Goal: Find specific fact: Find specific fact

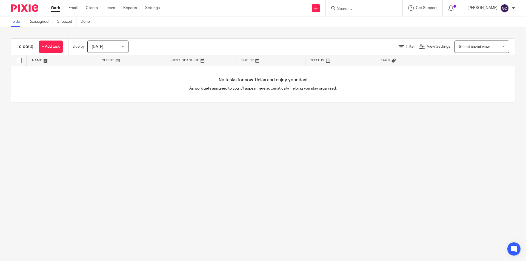
click at [353, 8] on input "Search" at bounding box center [360, 9] width 49 height 5
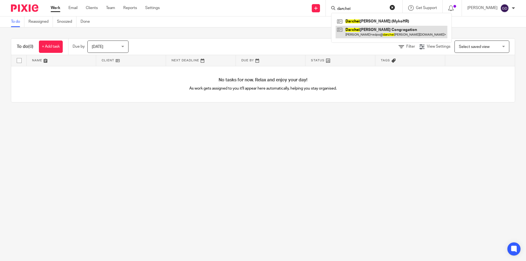
type input "darchei"
click at [361, 30] on link at bounding box center [391, 32] width 112 height 13
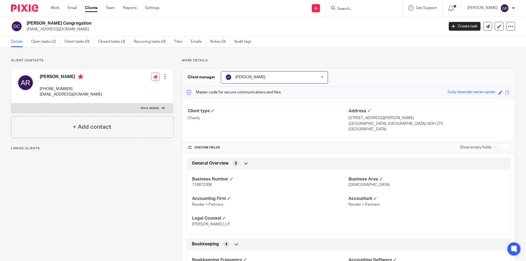
click at [208, 184] on span "118872308" at bounding box center [202, 185] width 20 height 4
copy p "118872308"
